Goal: Task Accomplishment & Management: Use online tool/utility

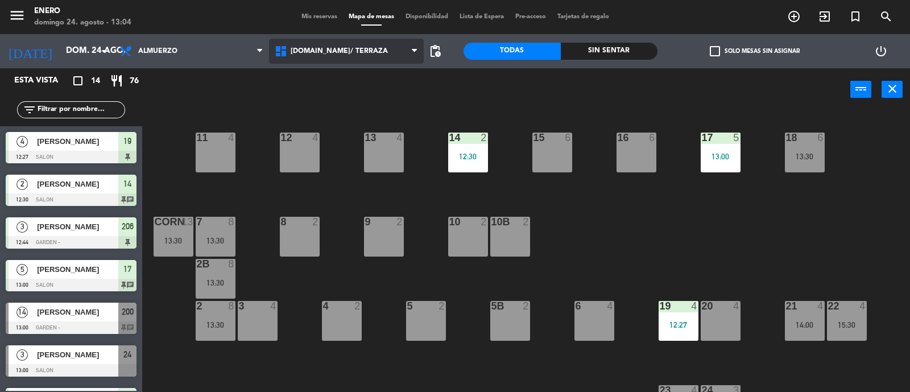
click at [360, 60] on span "[DOMAIN_NAME]/ TERRAZA" at bounding box center [346, 51] width 155 height 25
click at [563, 195] on div "14 2 12:30 12 4 11 4 17 5 13:00 15 6 16 6 13 4 18 6 13:30 10 2 7 8 13:30 8 2 9 …" at bounding box center [530, 252] width 758 height 281
click at [322, 15] on span "Mis reservas" at bounding box center [319, 17] width 47 height 6
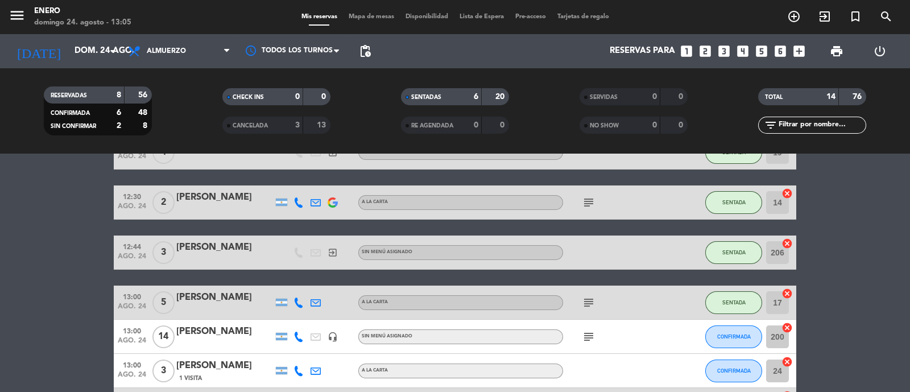
scroll to position [142, 0]
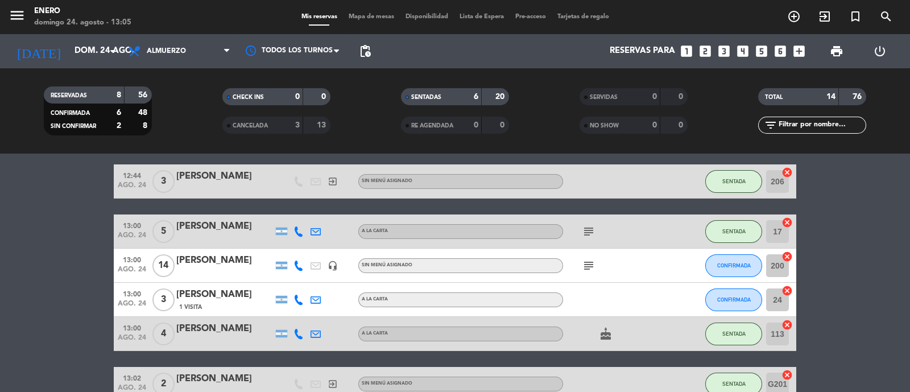
click at [613, 332] on span "cake" at bounding box center [605, 334] width 17 height 14
click at [601, 338] on icon "cake" at bounding box center [606, 334] width 14 height 14
click at [732, 267] on span "CONFIRMADA" at bounding box center [734, 265] width 34 height 6
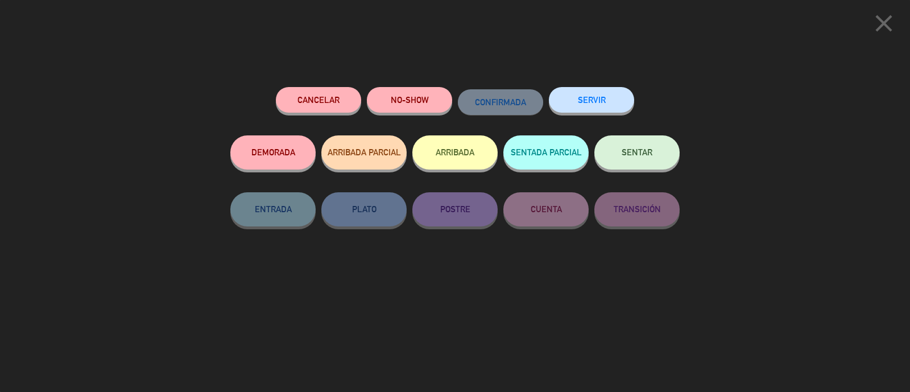
click at [657, 152] on button "SENTAR" at bounding box center [636, 152] width 85 height 34
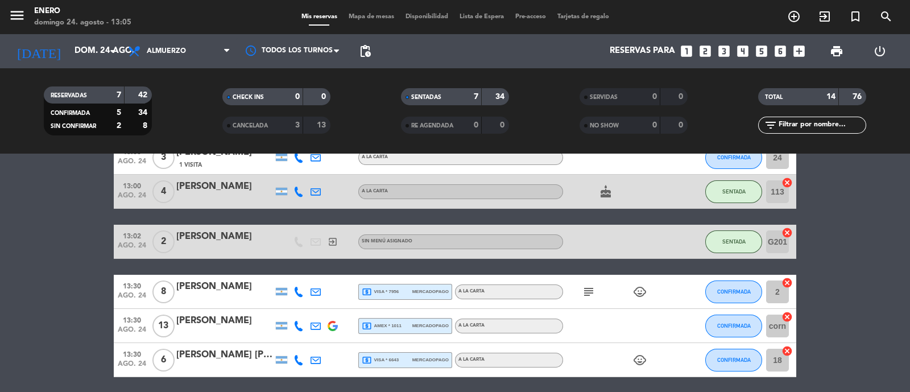
scroll to position [355, 0]
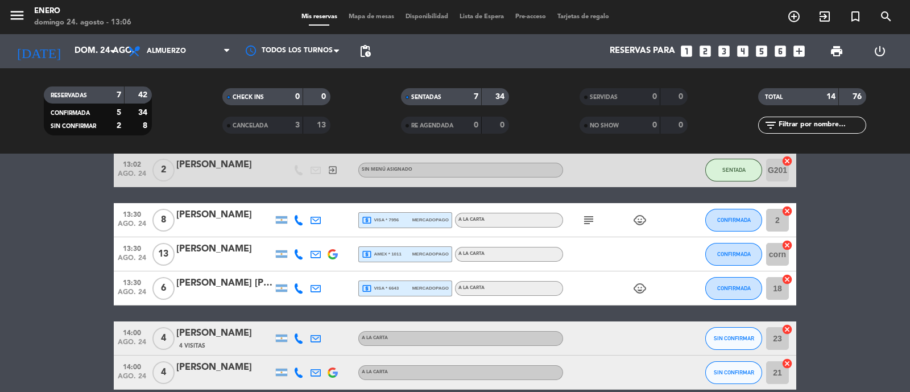
click at [377, 15] on span "Mapa de mesas" at bounding box center [371, 17] width 57 height 6
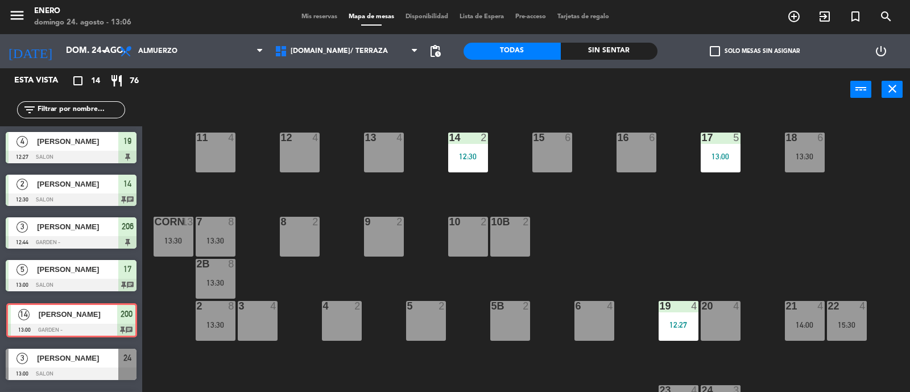
click at [84, 304] on div "14 [PERSON_NAME] 13:00 GARDEN - 200 chat 14 [PERSON_NAME] 13:00 GARDEN - 200 ch…" at bounding box center [71, 320] width 142 height 46
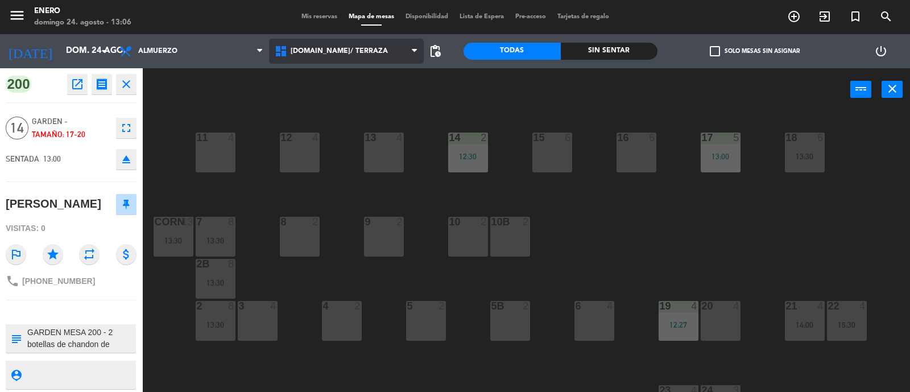
click at [299, 57] on span "[DOMAIN_NAME]/ TERRAZA" at bounding box center [346, 51] width 155 height 25
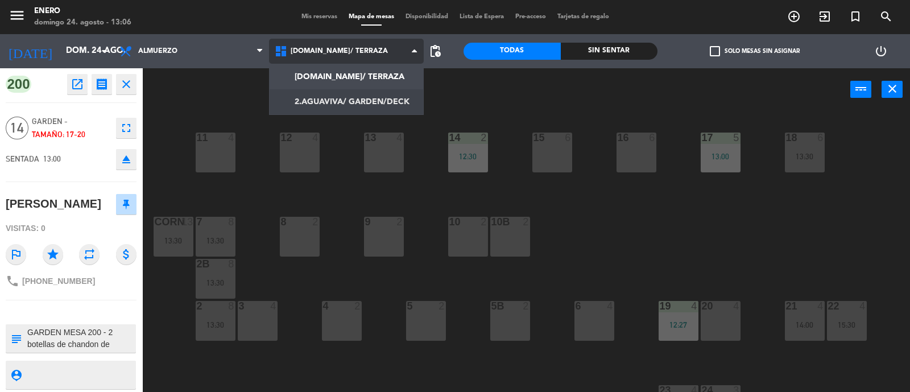
click at [334, 97] on ng-component "menu Enero [PERSON_NAME] 24. [PERSON_NAME] - 13:06 Mis reservas Mapa de mesas D…" at bounding box center [455, 196] width 910 height 393
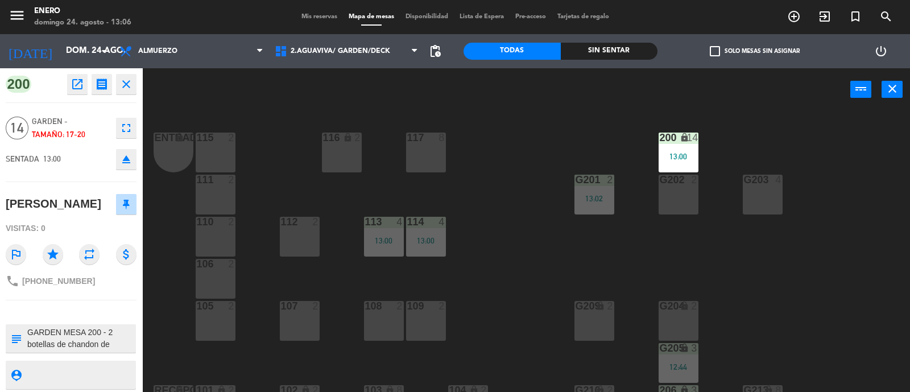
click at [784, 254] on div "Entrada lock 1 116 lock 2 117 8 115 2 200 lock 14 13:00 111 2 G201 2 13:02 G202…" at bounding box center [530, 252] width 758 height 281
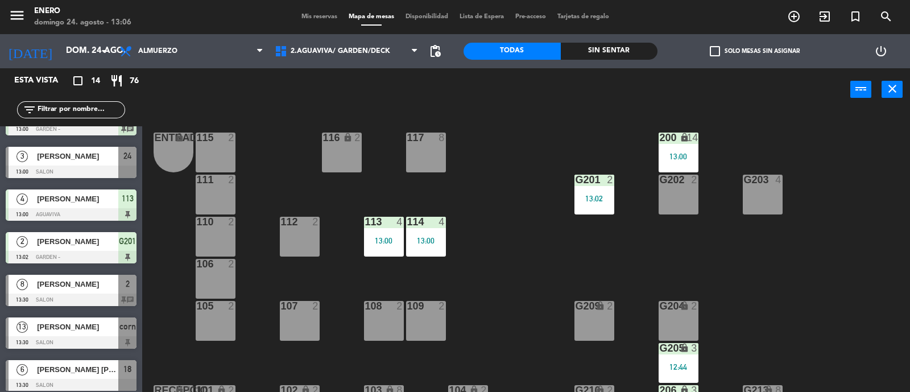
scroll to position [213, 0]
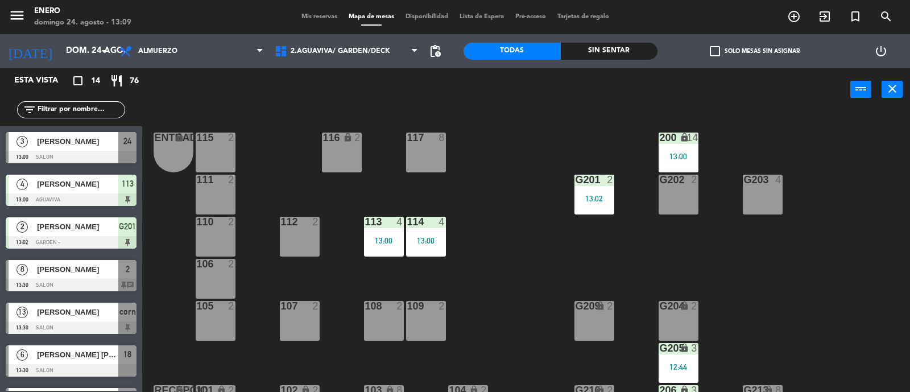
click at [563, 122] on div "Entrada lock 1 116 lock 2 117 8 115 2 200 lock 14 13:00 111 2 G201 2 13:02 G202…" at bounding box center [530, 252] width 758 height 281
click at [330, 52] on span "2.AGUAVIVA/ GARDEN/DECK" at bounding box center [341, 51] width 100 height 8
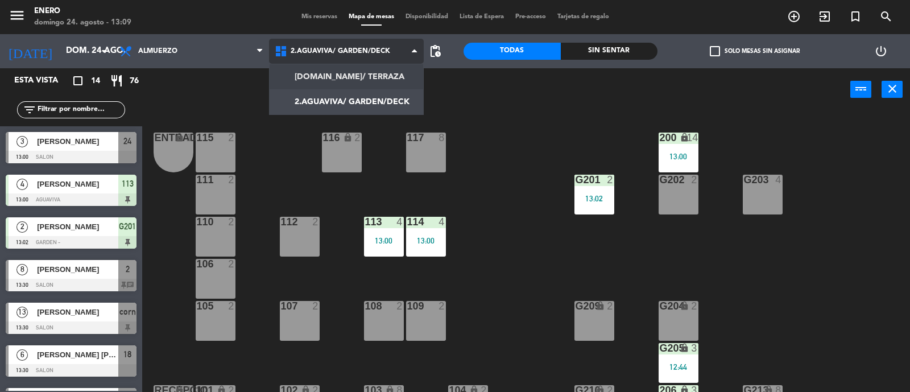
click at [342, 76] on ng-component "menu Enero [PERSON_NAME] 24. [PERSON_NAME] - 13:09 Mis reservas Mapa de mesas D…" at bounding box center [455, 196] width 910 height 393
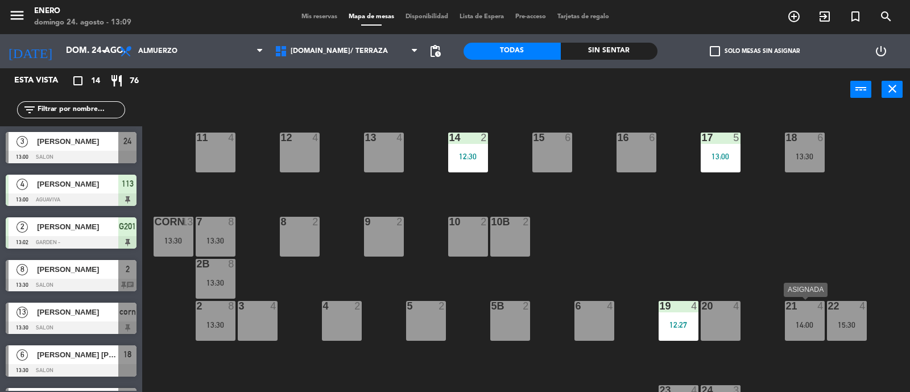
click at [795, 322] on div "14:00" at bounding box center [805, 325] width 40 height 8
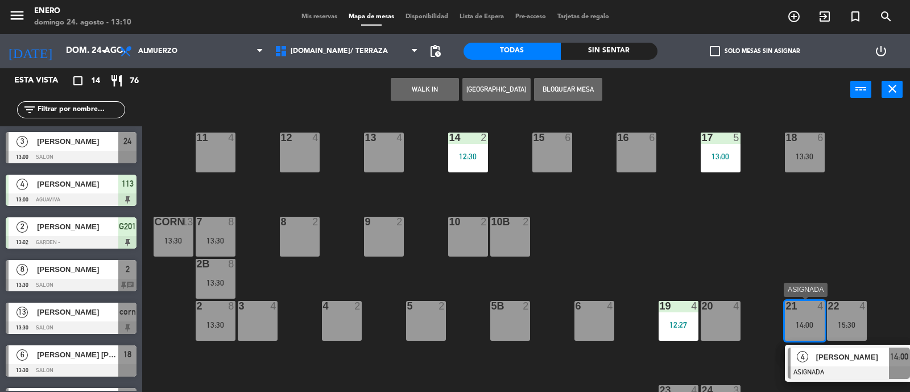
click at [859, 352] on span "[PERSON_NAME]" at bounding box center [852, 357] width 73 height 12
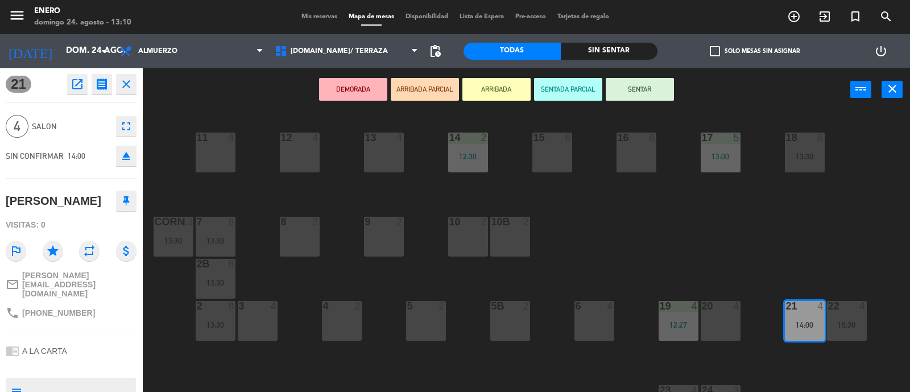
click at [352, 309] on div "2" at bounding box center [360, 306] width 19 height 10
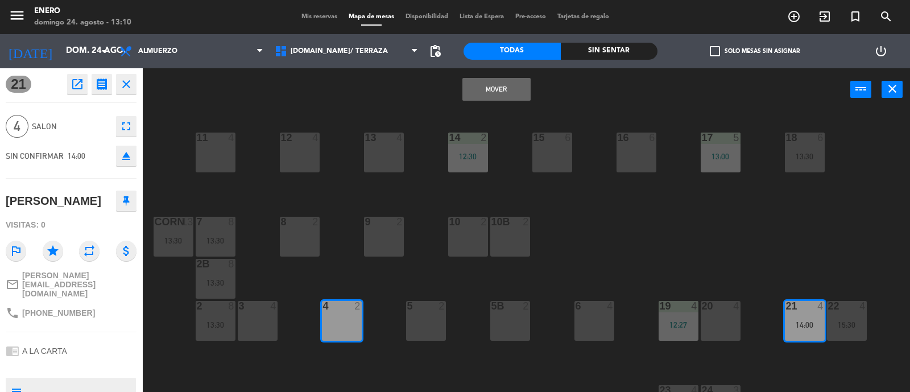
click at [512, 89] on button "Mover" at bounding box center [496, 89] width 68 height 23
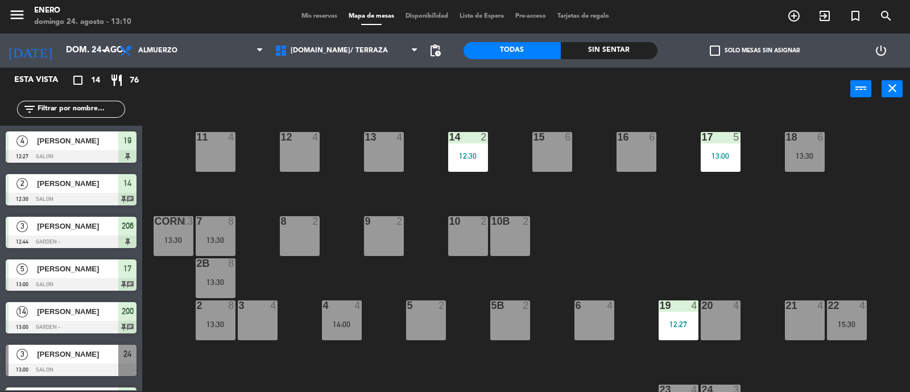
scroll to position [128, 0]
click at [800, 327] on div "21 4" at bounding box center [805, 320] width 40 height 40
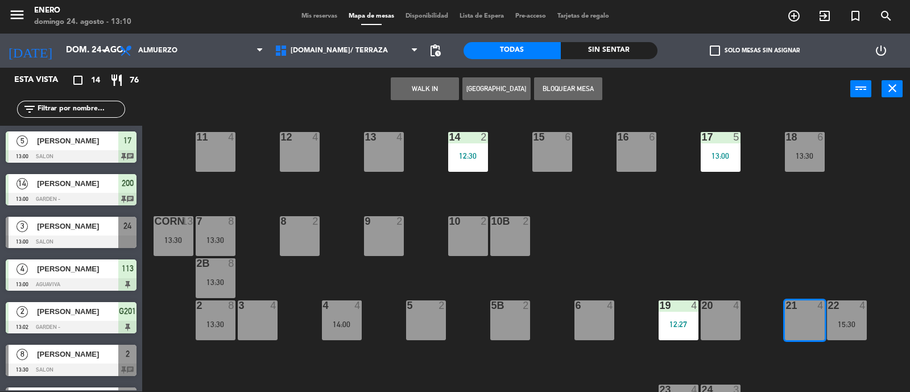
click at [428, 87] on button "WALK IN" at bounding box center [425, 88] width 68 height 23
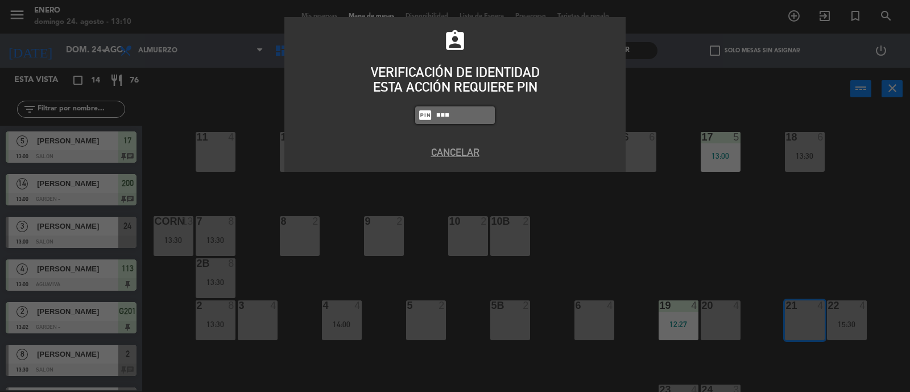
type input "6082"
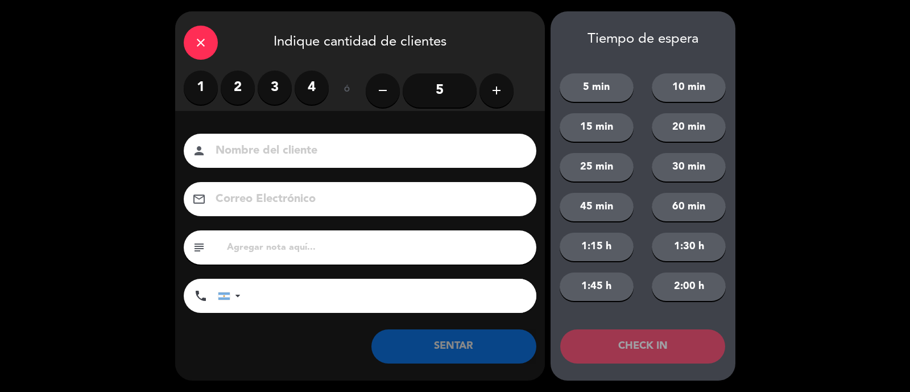
click at [277, 88] on label "3" at bounding box center [275, 88] width 34 height 34
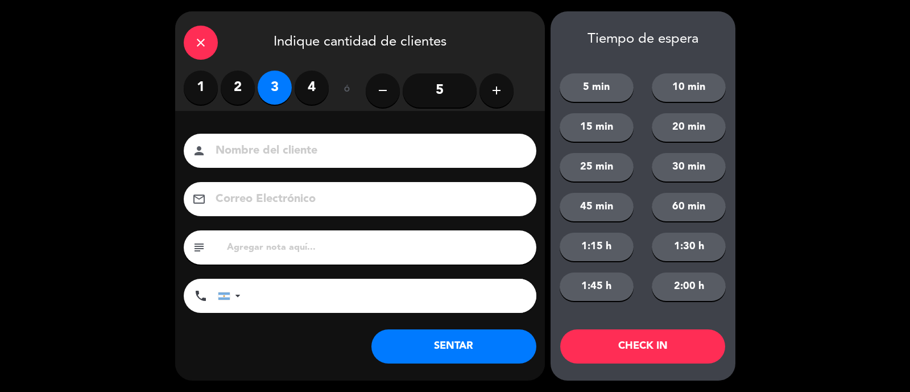
click at [308, 159] on input at bounding box center [367, 151] width 307 height 20
type input "[PERSON_NAME]"
click at [463, 335] on button "SENTAR" at bounding box center [453, 346] width 165 height 34
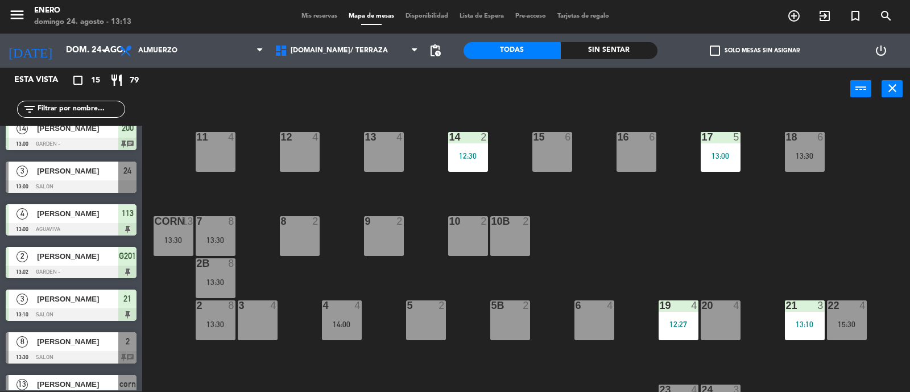
scroll to position [142, 0]
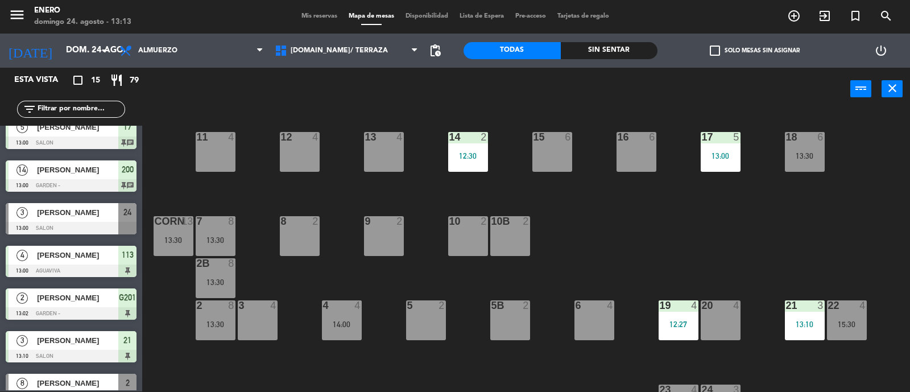
click at [101, 214] on span "[PERSON_NAME]" at bounding box center [77, 212] width 81 height 12
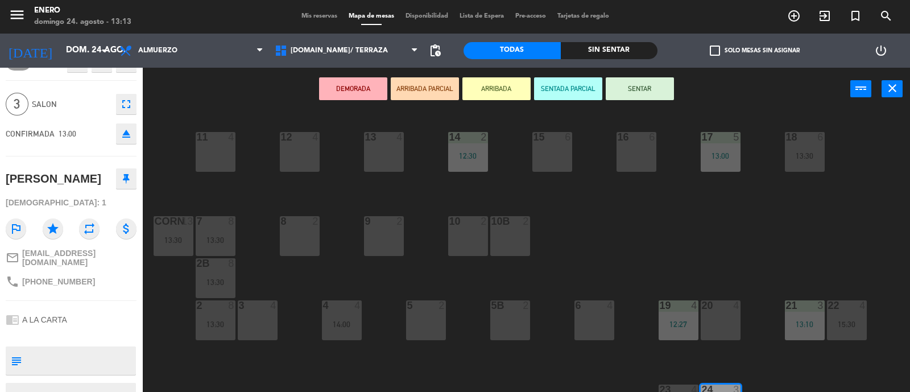
scroll to position [0, 0]
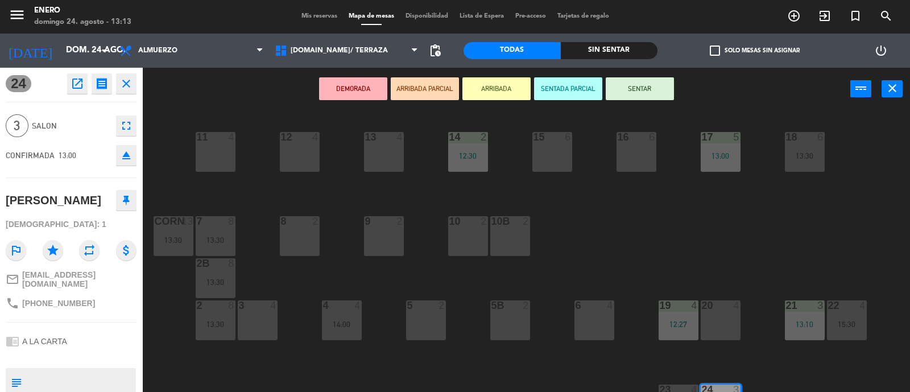
click at [130, 88] on icon "close" at bounding box center [126, 84] width 14 height 14
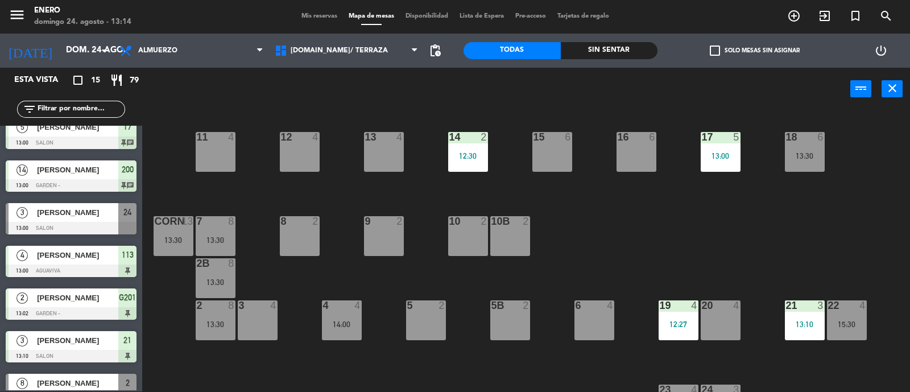
scroll to position [213, 0]
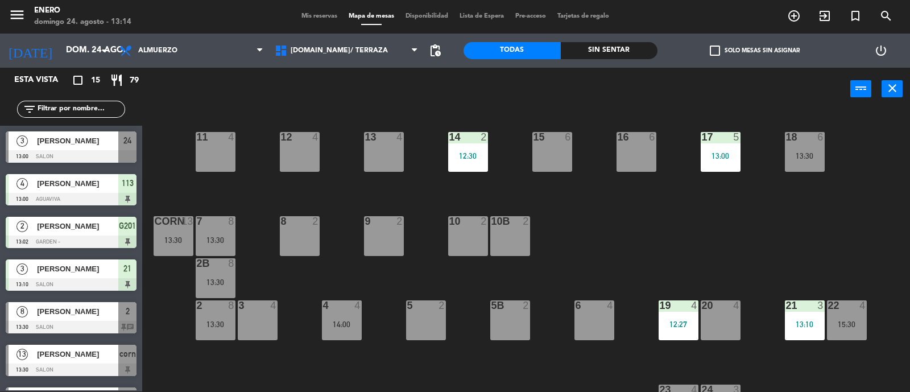
click at [98, 317] on div "[PERSON_NAME]" at bounding box center [77, 311] width 82 height 19
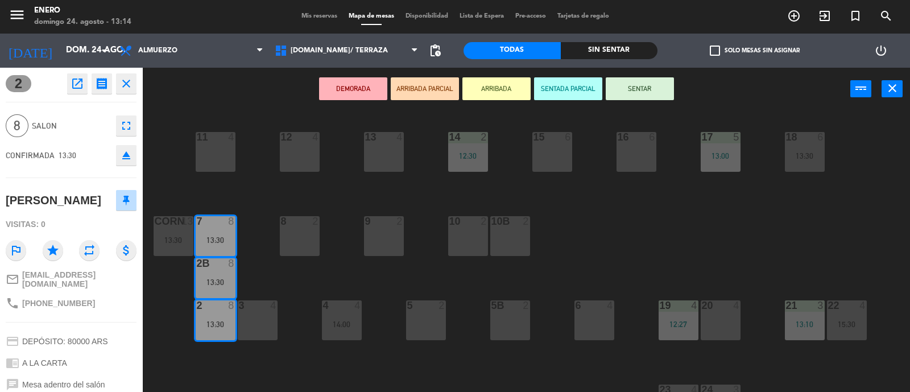
click at [123, 86] on icon "close" at bounding box center [126, 84] width 14 height 14
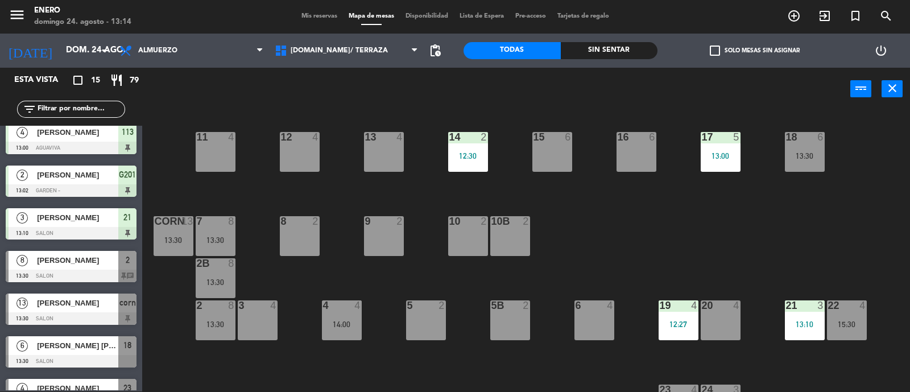
scroll to position [284, 0]
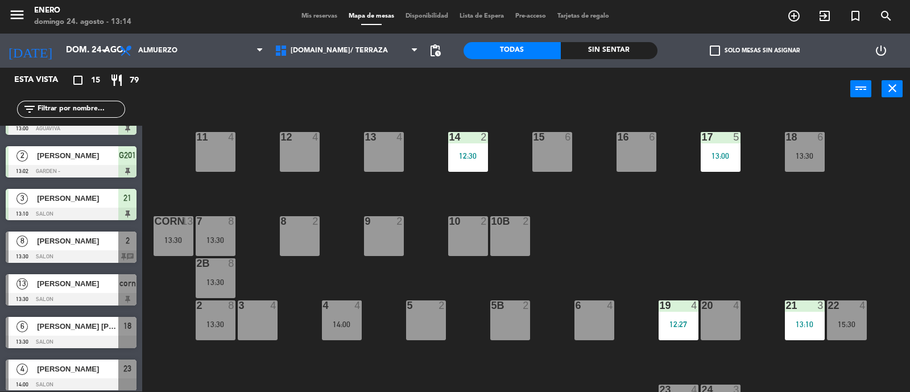
click at [100, 248] on div "[PERSON_NAME]" at bounding box center [77, 240] width 82 height 19
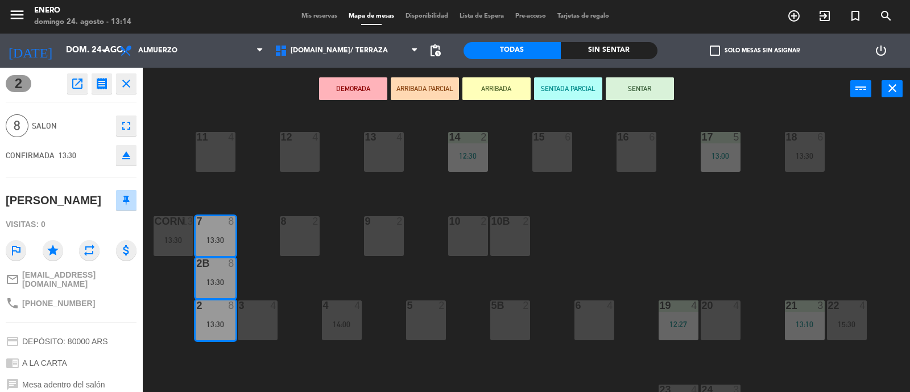
click at [133, 78] on button "close" at bounding box center [126, 83] width 20 height 20
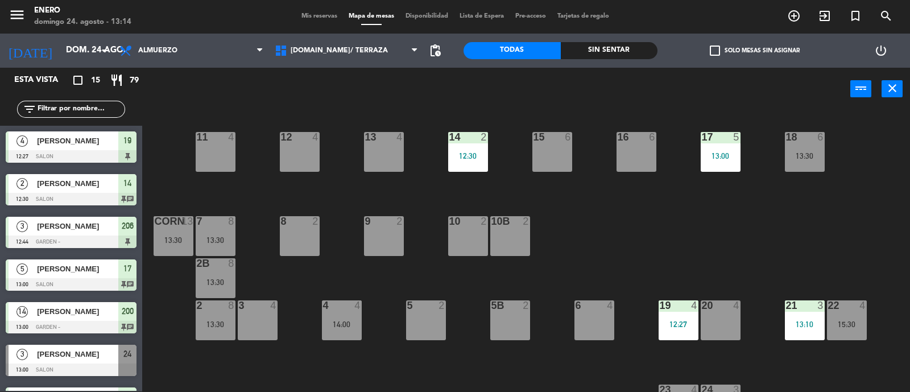
scroll to position [1, 0]
click at [300, 11] on div "Mis reservas Mapa de mesas Disponibilidad Lista de Espera Pre-acceso Tarjetas d…" at bounding box center [455, 16] width 319 height 10
click at [312, 13] on span "Mis reservas" at bounding box center [319, 16] width 47 height 6
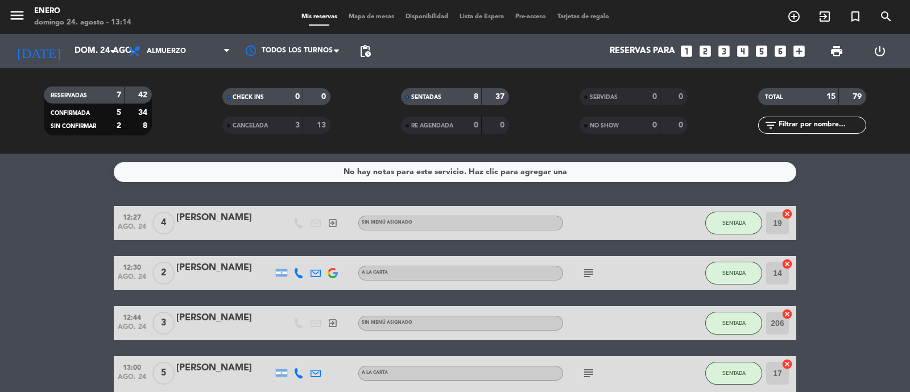
click at [360, 19] on span "Mapa de mesas" at bounding box center [371, 17] width 57 height 6
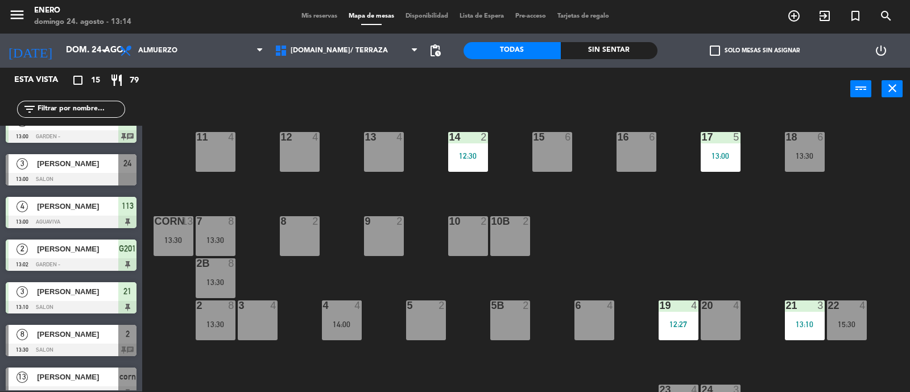
scroll to position [213, 0]
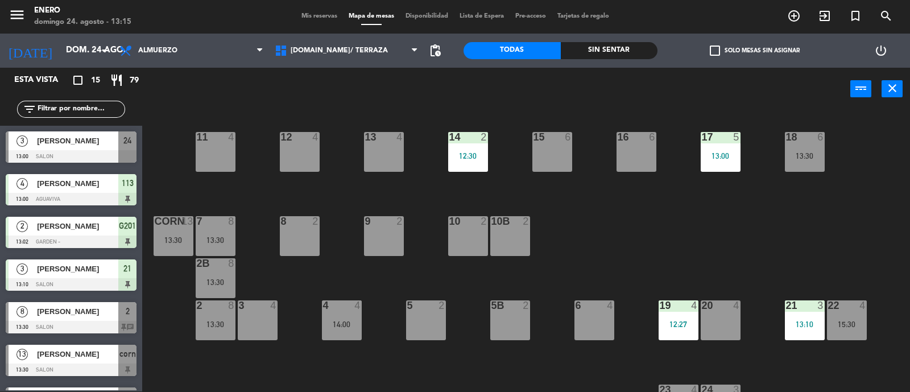
click at [603, 225] on div "14 2 12:30 12 4 11 4 17 5 13:00 15 6 16 6 13 4 18 6 13:30 10 2 7 8 13:30 8 2 9 …" at bounding box center [530, 251] width 758 height 281
click at [801, 15] on icon "exit_to_app" at bounding box center [794, 16] width 14 height 14
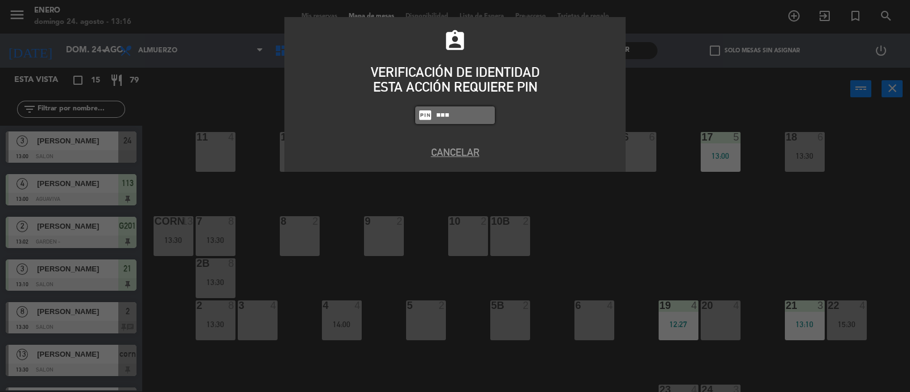
type input "0800"
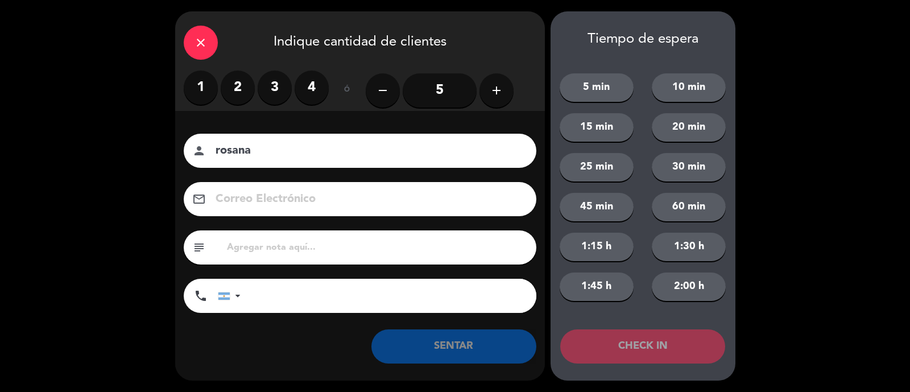
type input "rosana"
click at [234, 92] on label "2" at bounding box center [238, 88] width 34 height 34
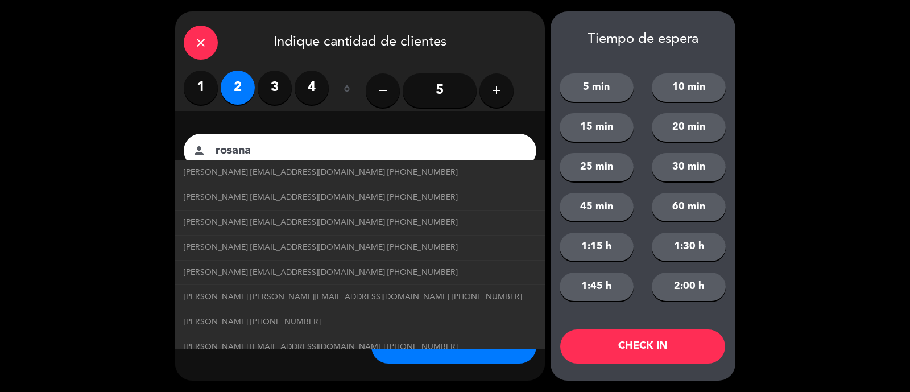
click at [485, 330] on li "[PERSON_NAME] [PHONE_NUMBER]" at bounding box center [360, 322] width 370 height 25
click at [498, 355] on button "SENTAR" at bounding box center [453, 346] width 165 height 34
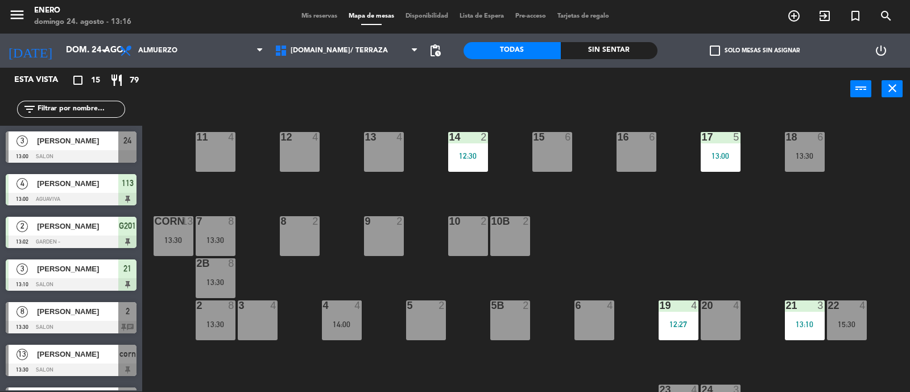
click at [69, 112] on input "text" at bounding box center [80, 109] width 88 height 13
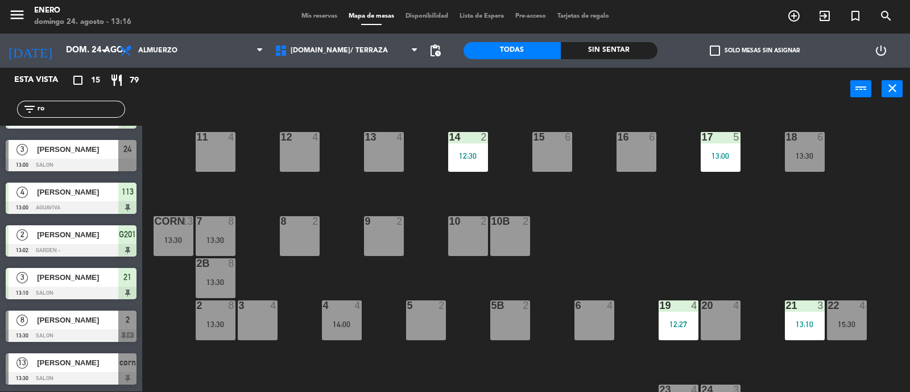
scroll to position [0, 0]
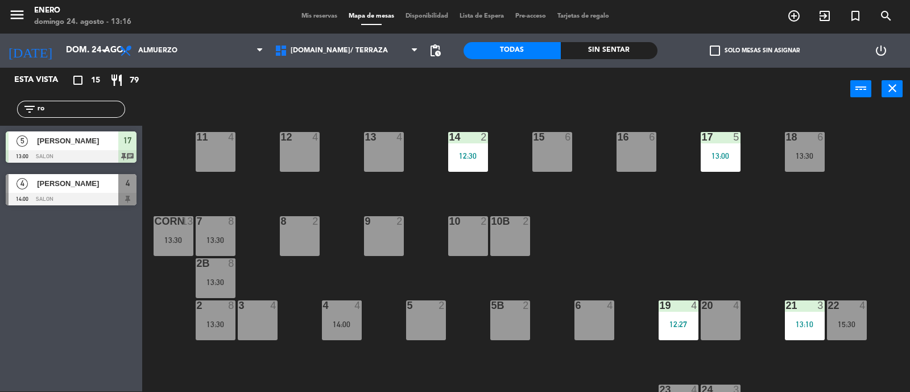
type input "r"
